Goal: Complete application form

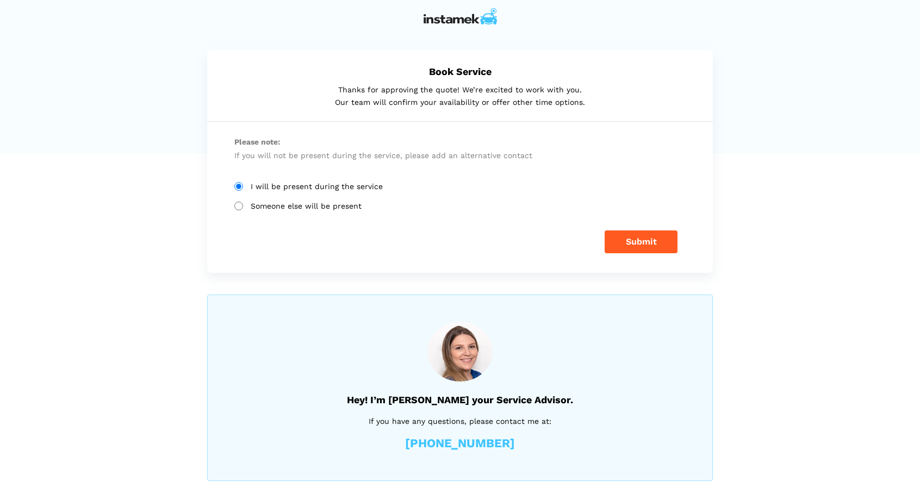
click at [325, 206] on label "Someone else will be present" at bounding box center [459, 206] width 451 height 9
click at [243, 206] on input "Someone else will be present" at bounding box center [238, 206] width 9 height 9
radio input "true"
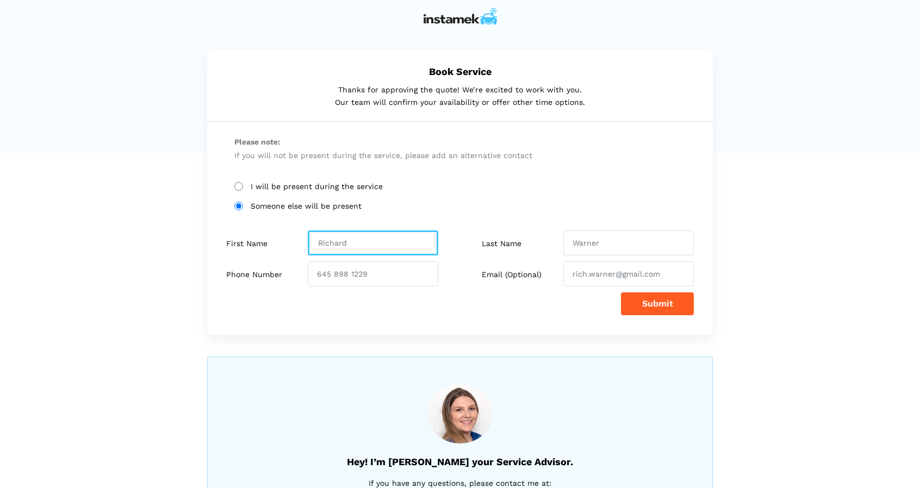
click at [391, 241] on input "text" at bounding box center [373, 243] width 131 height 25
type input "Matin"
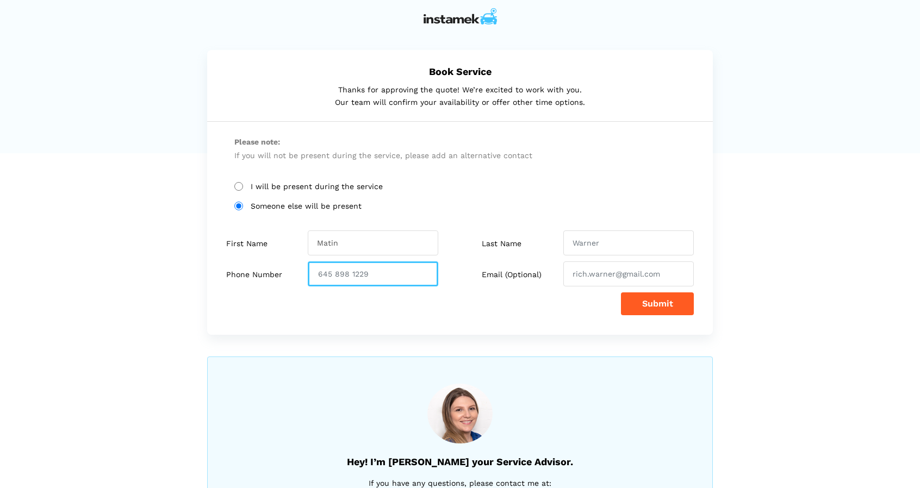
click at [373, 277] on input "number" at bounding box center [373, 274] width 131 height 25
type input "2368661335"
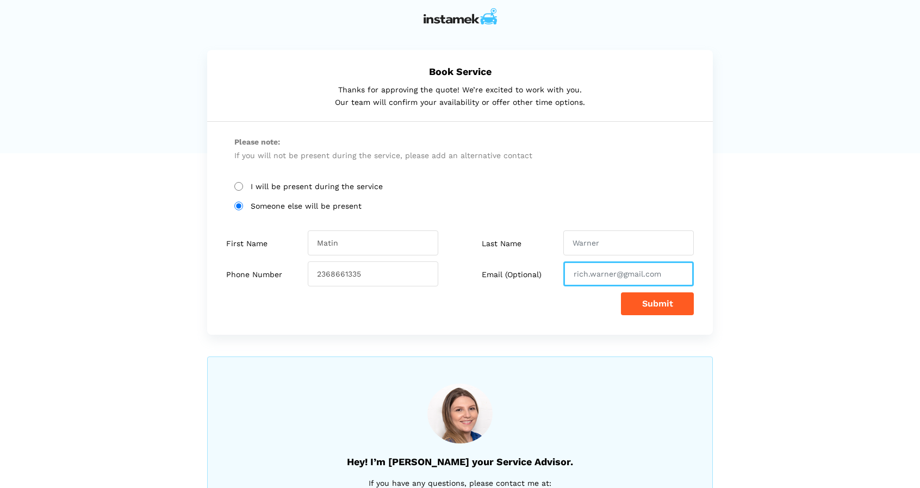
click at [605, 272] on input "email" at bounding box center [628, 274] width 131 height 25
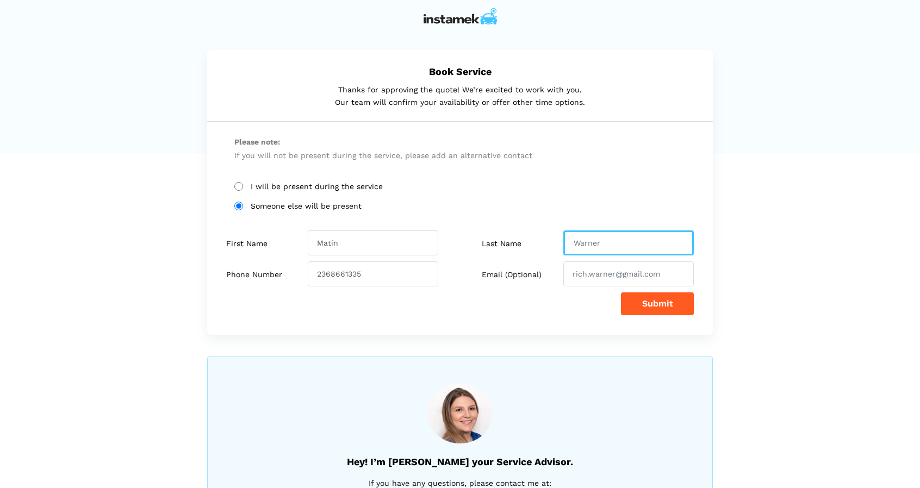
click at [592, 244] on input "text" at bounding box center [628, 243] width 131 height 25
type input "B"
click at [667, 306] on button "Submit" at bounding box center [657, 304] width 73 height 23
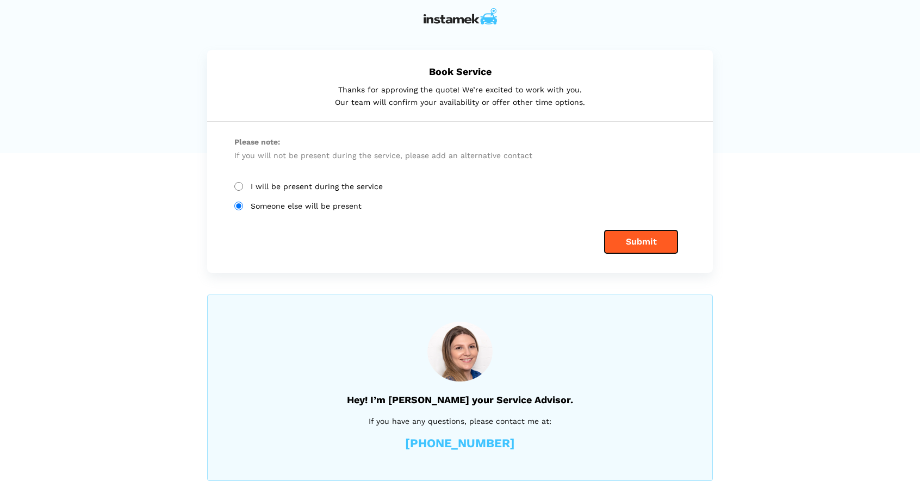
click at [653, 240] on button "Submit" at bounding box center [641, 242] width 73 height 23
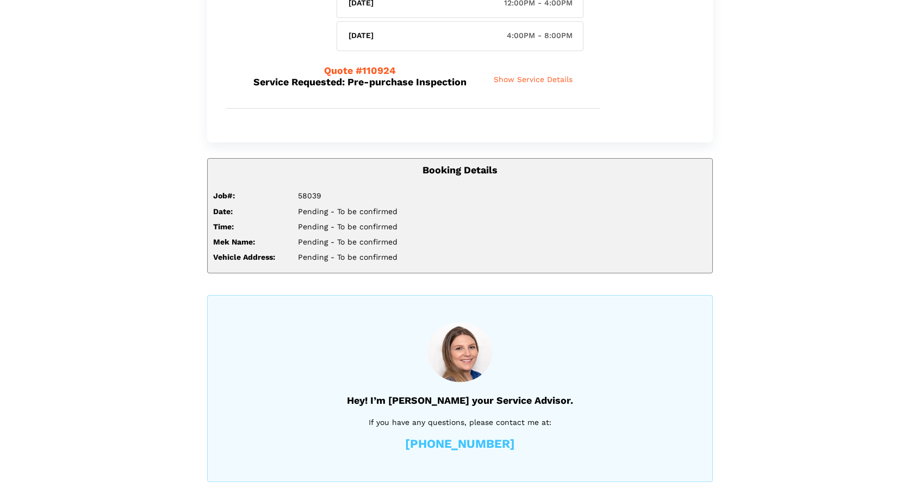
scroll to position [198, 0]
